Goal: Check status: Check status

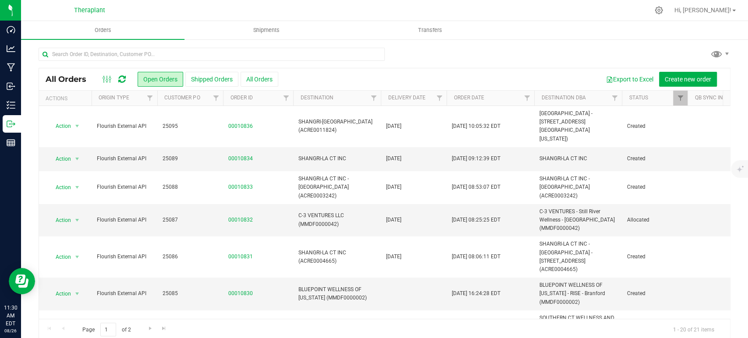
click at [122, 79] on icon at bounding box center [121, 79] width 7 height 9
click at [121, 76] on icon at bounding box center [121, 79] width 7 height 9
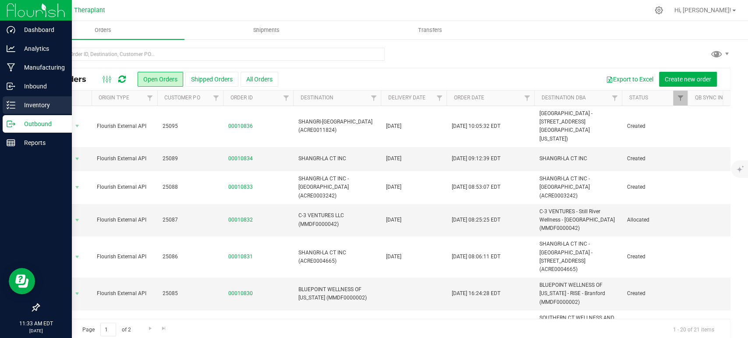
click at [20, 105] on p "Inventory" at bounding box center [41, 105] width 53 height 11
click at [20, 106] on p "Inventory" at bounding box center [41, 105] width 53 height 11
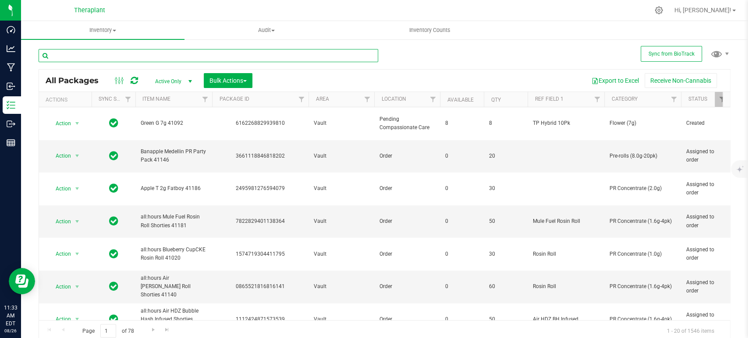
click at [197, 54] on input "text" at bounding box center [209, 55] width 340 height 13
click at [207, 55] on input "text" at bounding box center [209, 55] width 340 height 13
type input "21196"
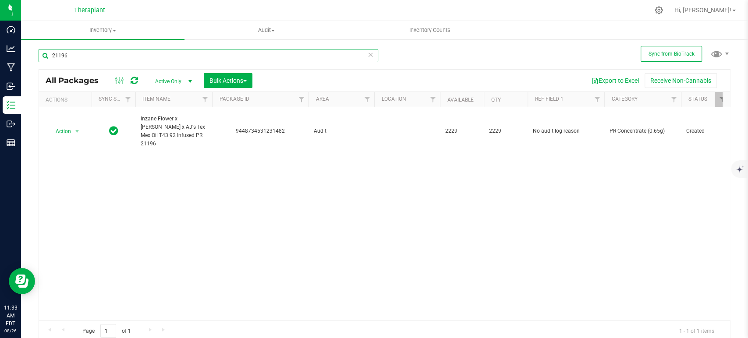
click at [157, 61] on input "21196" at bounding box center [209, 55] width 340 height 13
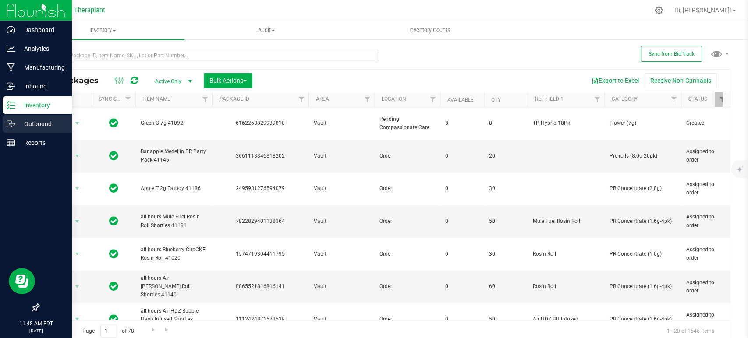
click at [28, 124] on p "Outbound" at bounding box center [41, 124] width 53 height 11
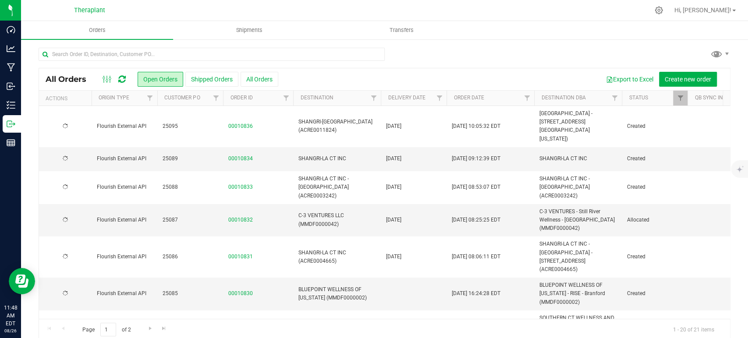
click at [123, 80] on icon at bounding box center [121, 79] width 7 height 9
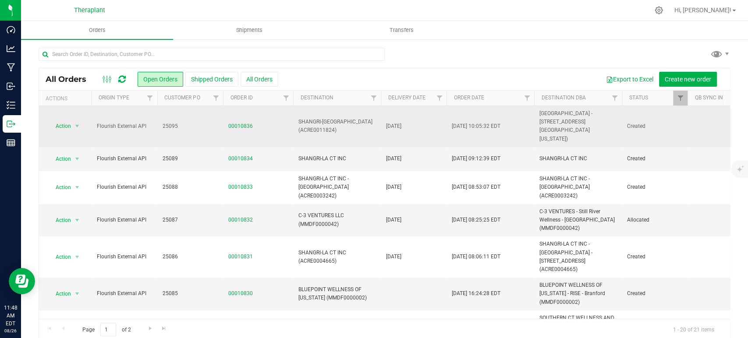
click at [245, 117] on td "00010836" at bounding box center [258, 126] width 70 height 41
click at [247, 122] on link "00010836" at bounding box center [240, 126] width 25 height 8
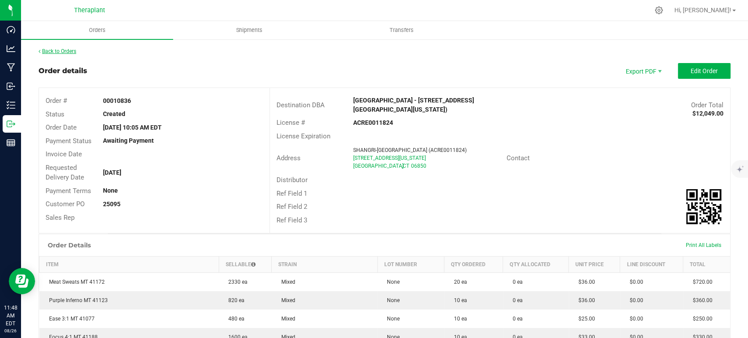
click at [74, 51] on link "Back to Orders" at bounding box center [58, 51] width 38 height 6
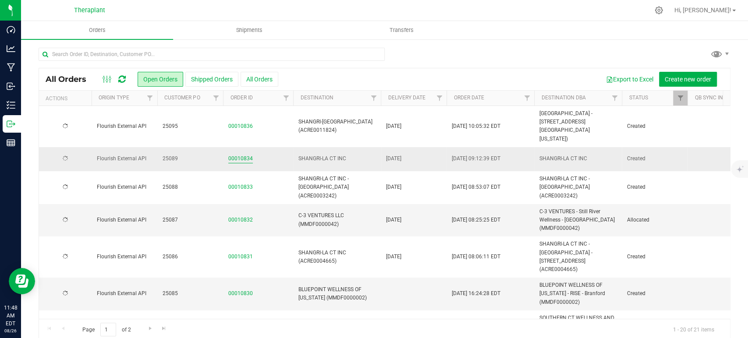
click at [242, 155] on link "00010834" at bounding box center [240, 159] width 25 height 8
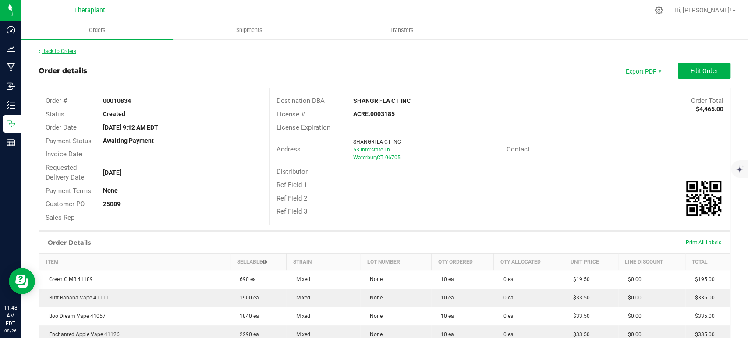
click at [67, 53] on link "Back to Orders" at bounding box center [58, 51] width 38 height 6
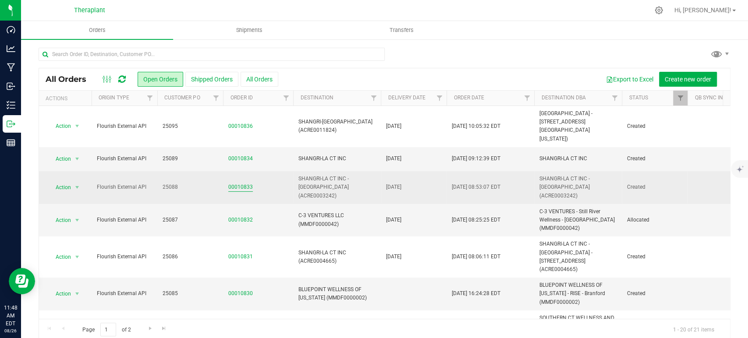
click at [249, 183] on link "00010833" at bounding box center [240, 187] width 25 height 8
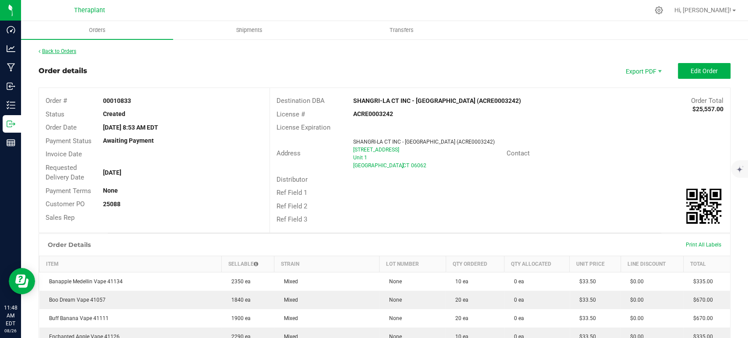
click at [67, 51] on link "Back to Orders" at bounding box center [58, 51] width 38 height 6
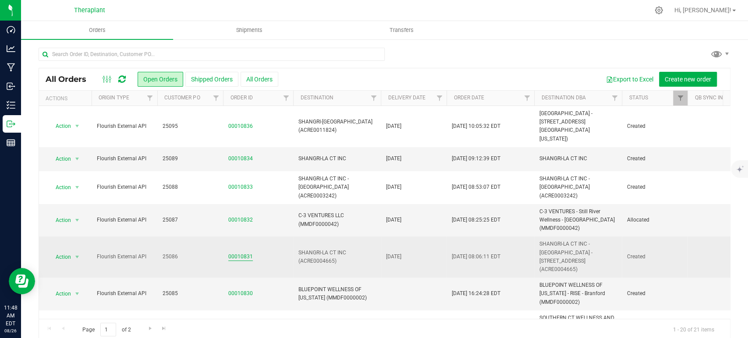
click at [245, 253] on link "00010831" at bounding box center [240, 257] width 25 height 8
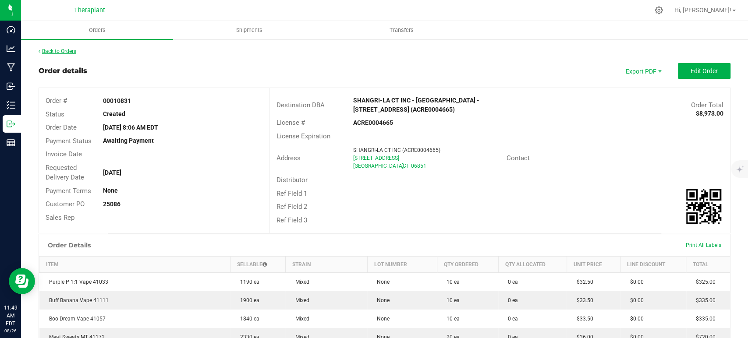
click at [66, 49] on link "Back to Orders" at bounding box center [58, 51] width 38 height 6
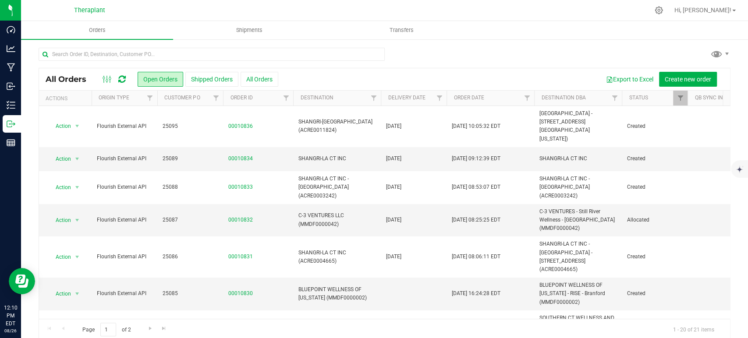
click at [124, 78] on icon at bounding box center [121, 79] width 7 height 9
click at [119, 82] on icon at bounding box center [121, 79] width 7 height 9
click at [121, 80] on icon at bounding box center [121, 79] width 7 height 9
click at [122, 79] on icon at bounding box center [121, 79] width 7 height 9
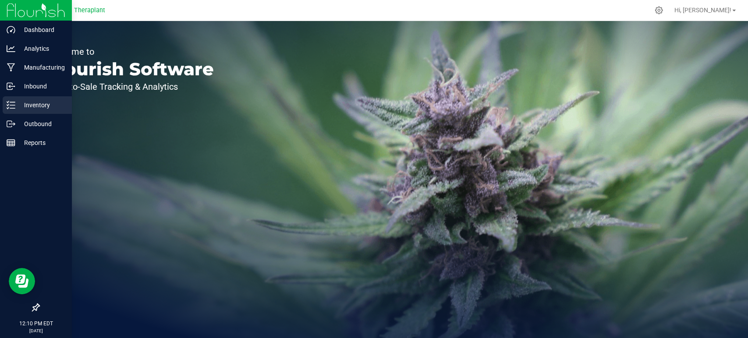
click at [54, 112] on div "Inventory" at bounding box center [37, 105] width 69 height 18
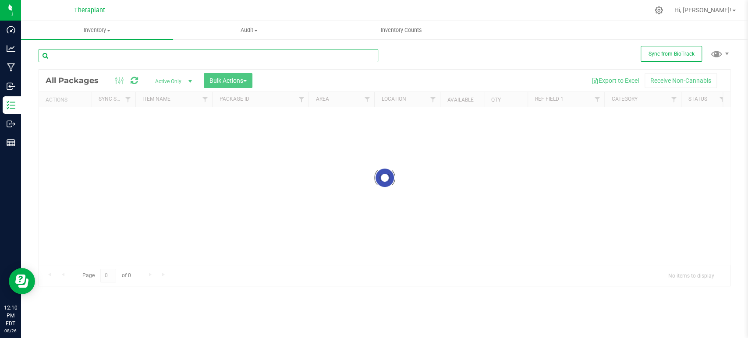
click at [183, 53] on input "text" at bounding box center [209, 55] width 340 height 13
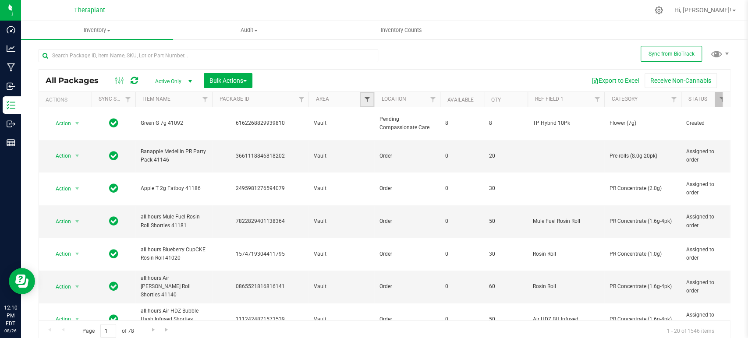
click at [369, 100] on span "Filter" at bounding box center [366, 99] width 7 height 7
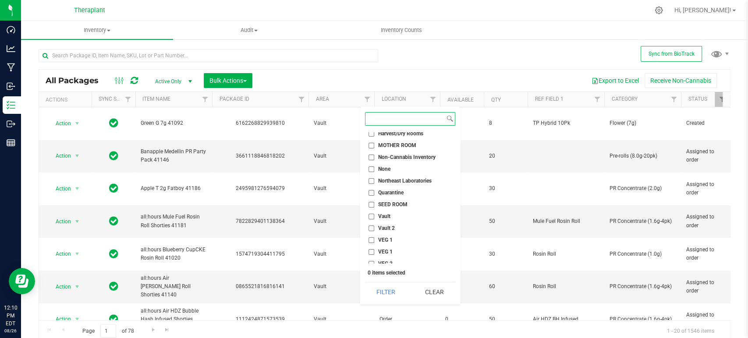
scroll to position [351, 0]
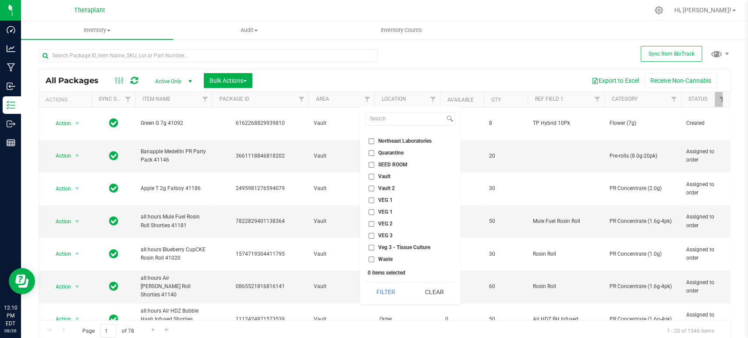
click at [373, 188] on input "Vault 2" at bounding box center [372, 189] width 6 height 6
checkbox input "true"
click at [388, 289] on button "Filter" at bounding box center [386, 292] width 42 height 19
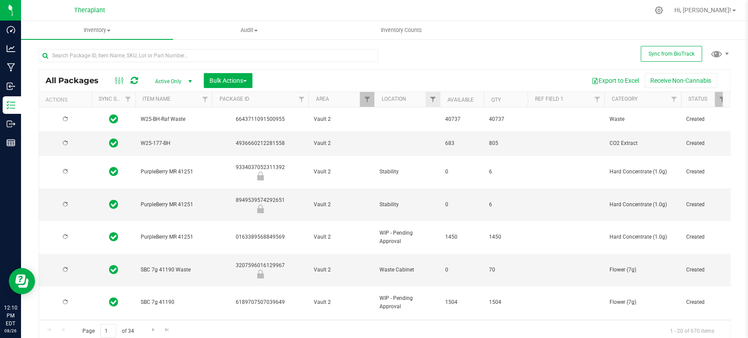
type input "[DATE]"
click at [434, 100] on span "Filter" at bounding box center [432, 99] width 7 height 7
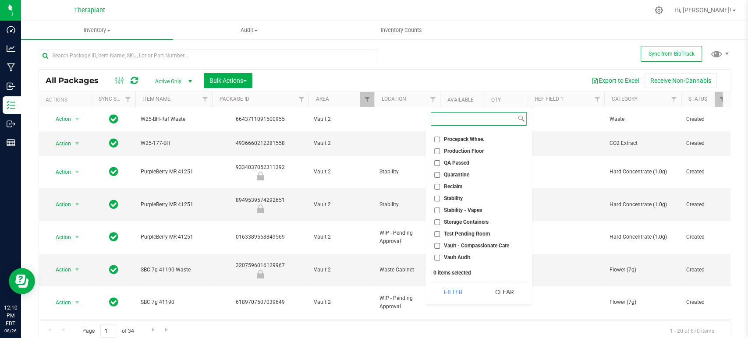
scroll to position [277, 0]
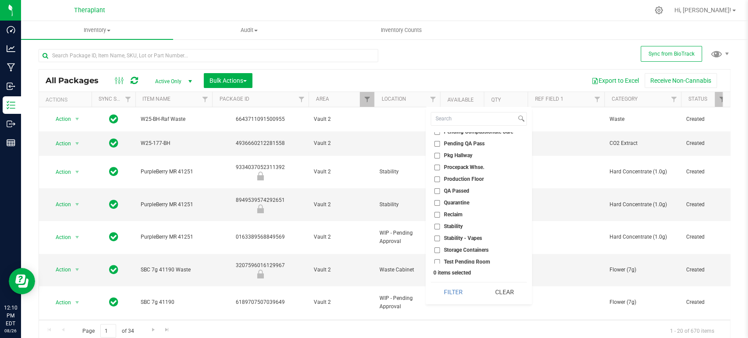
click at [437, 192] on input "QA Passed" at bounding box center [437, 191] width 6 height 6
checkbox input "true"
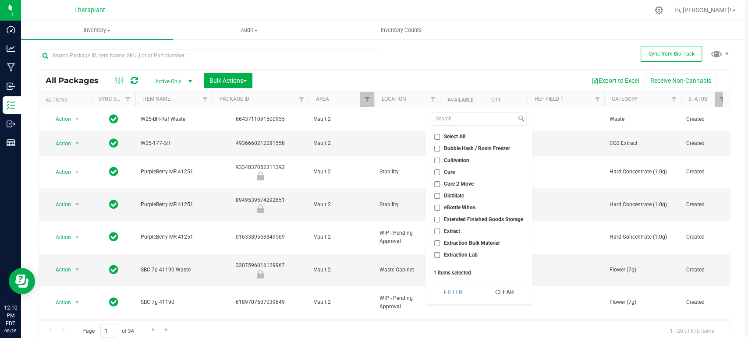
click at [458, 217] on span "Extended Finished Goods Storage" at bounding box center [483, 219] width 79 height 5
click at [440, 217] on input "Extended Finished Goods Storage" at bounding box center [437, 220] width 6 height 6
checkbox input "true"
click at [452, 295] on button "Filter" at bounding box center [453, 292] width 45 height 19
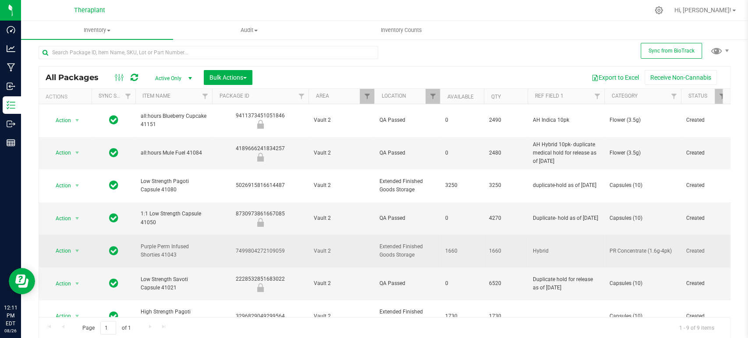
scroll to position [21, 0]
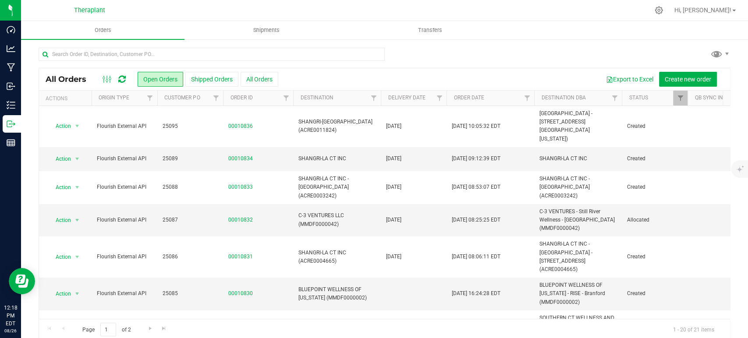
click at [121, 80] on icon at bounding box center [121, 79] width 7 height 9
click at [123, 76] on icon at bounding box center [121, 79] width 7 height 9
click at [121, 75] on icon at bounding box center [121, 79] width 7 height 9
click at [124, 75] on icon at bounding box center [121, 79] width 7 height 9
click at [126, 77] on icon at bounding box center [121, 79] width 7 height 9
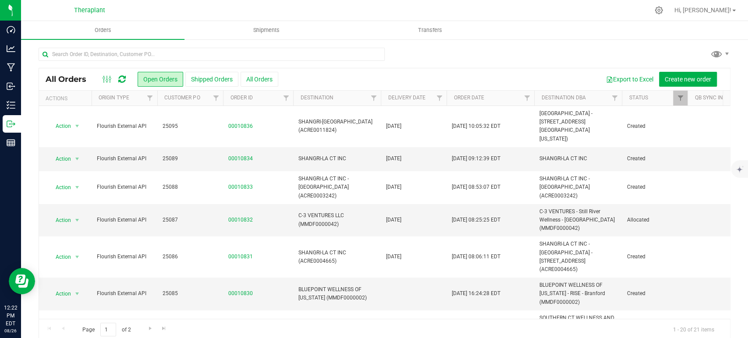
click at [523, 50] on div at bounding box center [385, 58] width 692 height 20
click at [125, 83] on icon at bounding box center [121, 79] width 7 height 9
click at [123, 76] on icon at bounding box center [121, 79] width 7 height 9
click at [126, 80] on icon at bounding box center [121, 79] width 7 height 9
click at [469, 53] on div at bounding box center [385, 58] width 692 height 20
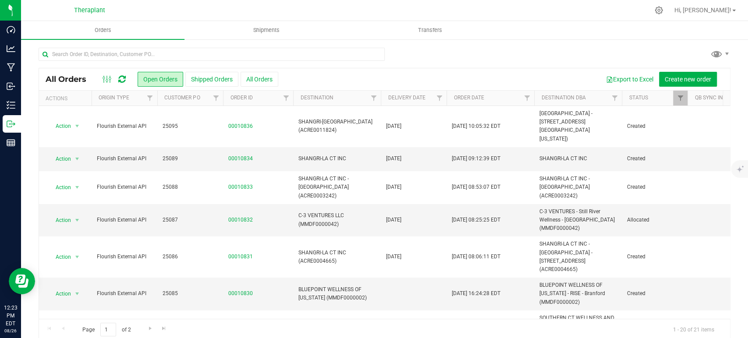
click at [120, 80] on icon at bounding box center [121, 79] width 7 height 9
click at [512, 55] on div at bounding box center [385, 58] width 692 height 20
click at [121, 76] on icon at bounding box center [121, 79] width 7 height 9
click at [121, 75] on icon at bounding box center [121, 79] width 7 height 9
